Goal: Find specific page/section: Find specific page/section

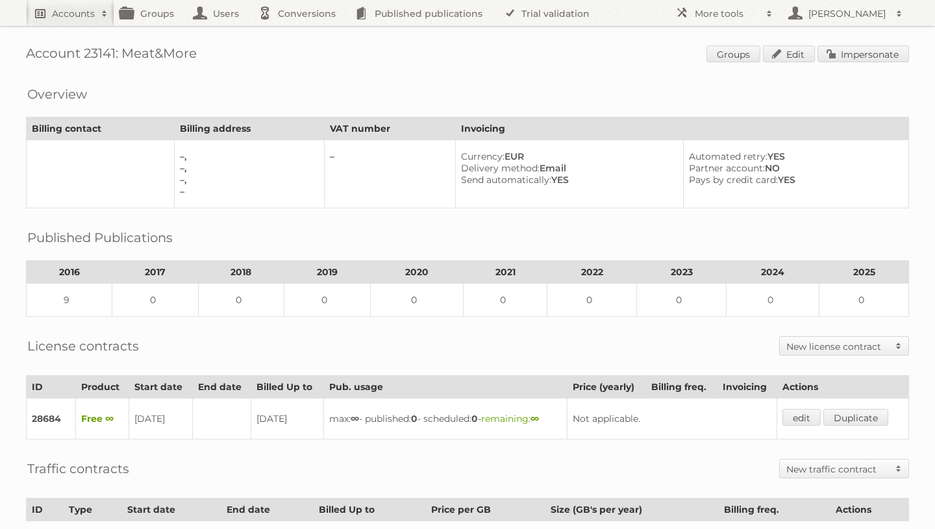
click at [86, 18] on h2 "Accounts" at bounding box center [73, 13] width 43 height 13
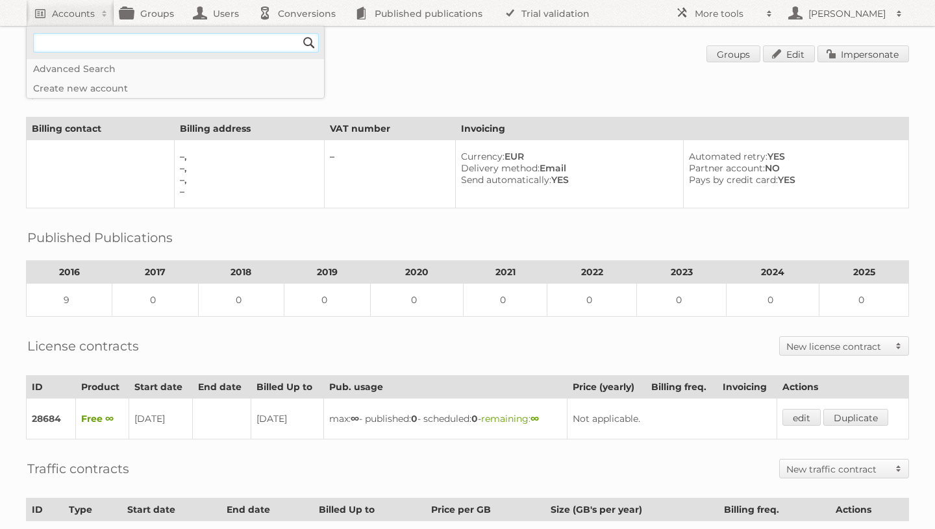
click at [95, 45] on input"] "text" at bounding box center [176, 42] width 286 height 19
type input"] "sleeplife"
click at [299, 33] on input "Search" at bounding box center [308, 42] width 19 height 19
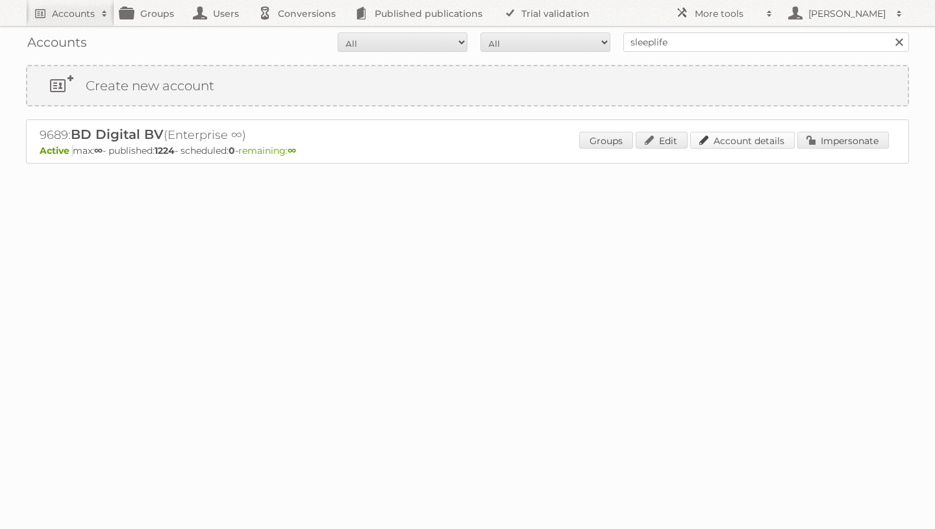
click at [751, 145] on link "Account details" at bounding box center [742, 140] width 105 height 17
click at [81, 16] on h2 "Accounts" at bounding box center [73, 13] width 43 height 13
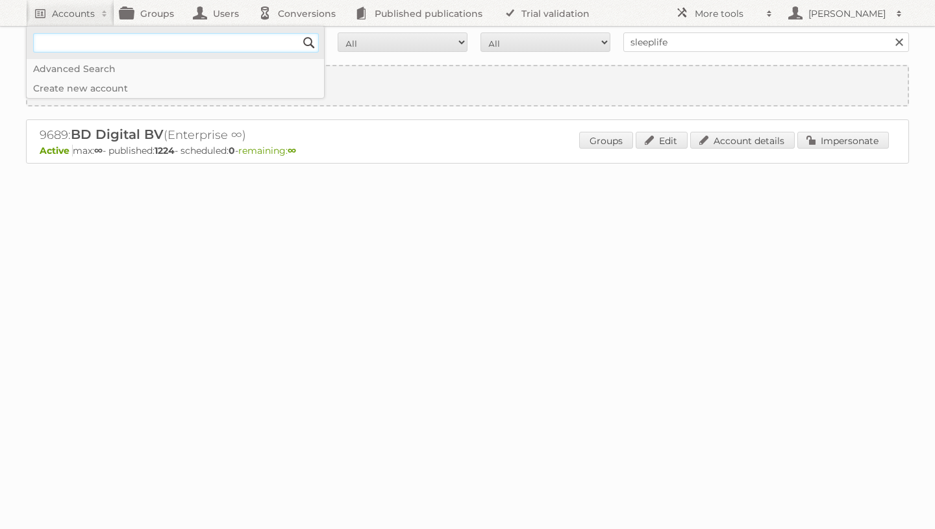
click at [83, 44] on input"] "text" at bounding box center [176, 42] width 286 height 19
type input"] "phenix"
click at [299, 33] on input "Search" at bounding box center [308, 42] width 19 height 19
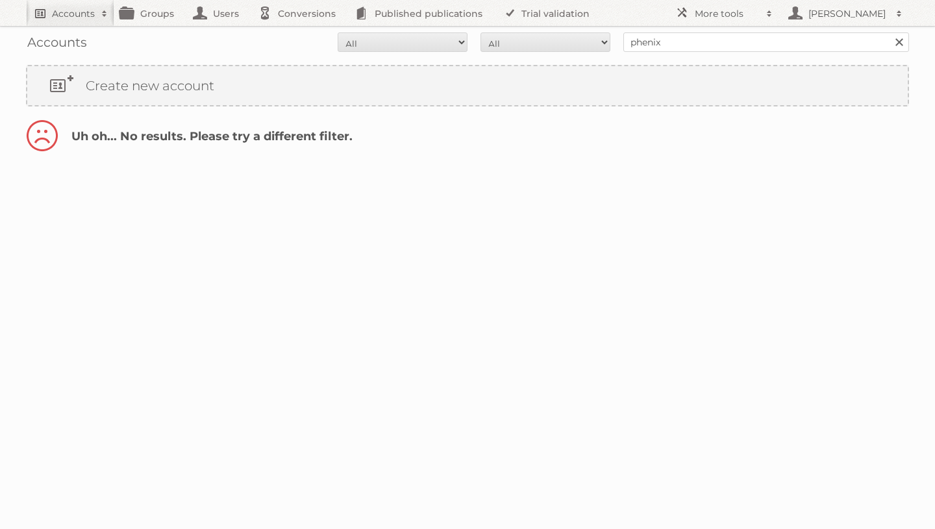
click at [76, 9] on h2 "Accounts" at bounding box center [73, 13] width 43 height 13
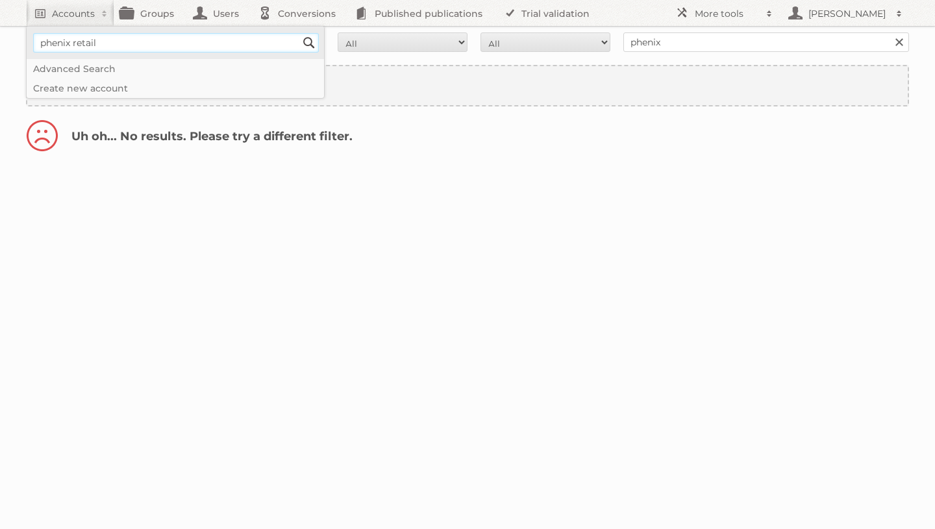
type input"] "phenix retail"
click at [299, 33] on input "Search" at bounding box center [308, 42] width 19 height 19
